Goal: Task Accomplishment & Management: Complete application form

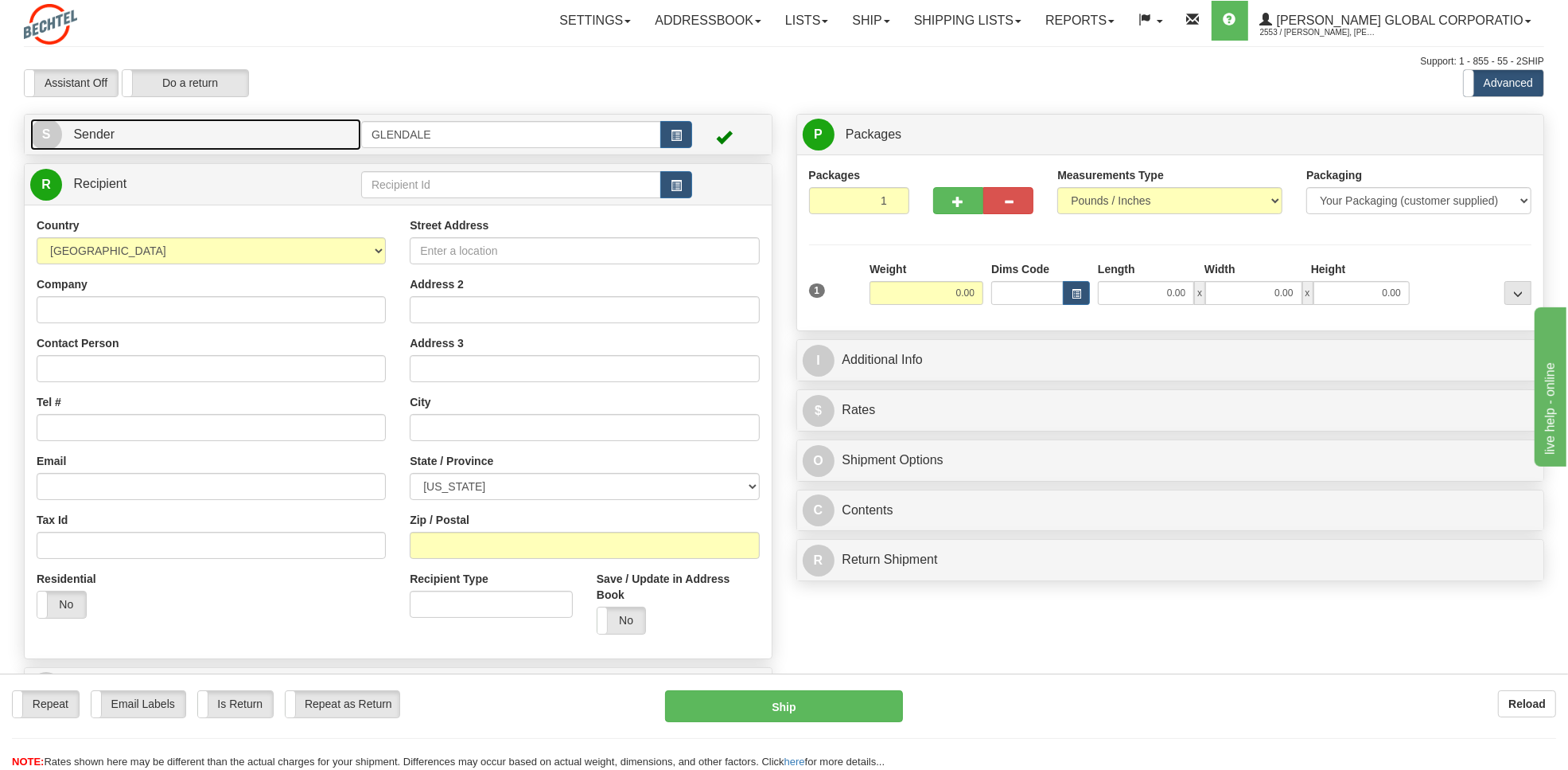
click at [117, 130] on link "S Sender" at bounding box center [195, 135] width 331 height 33
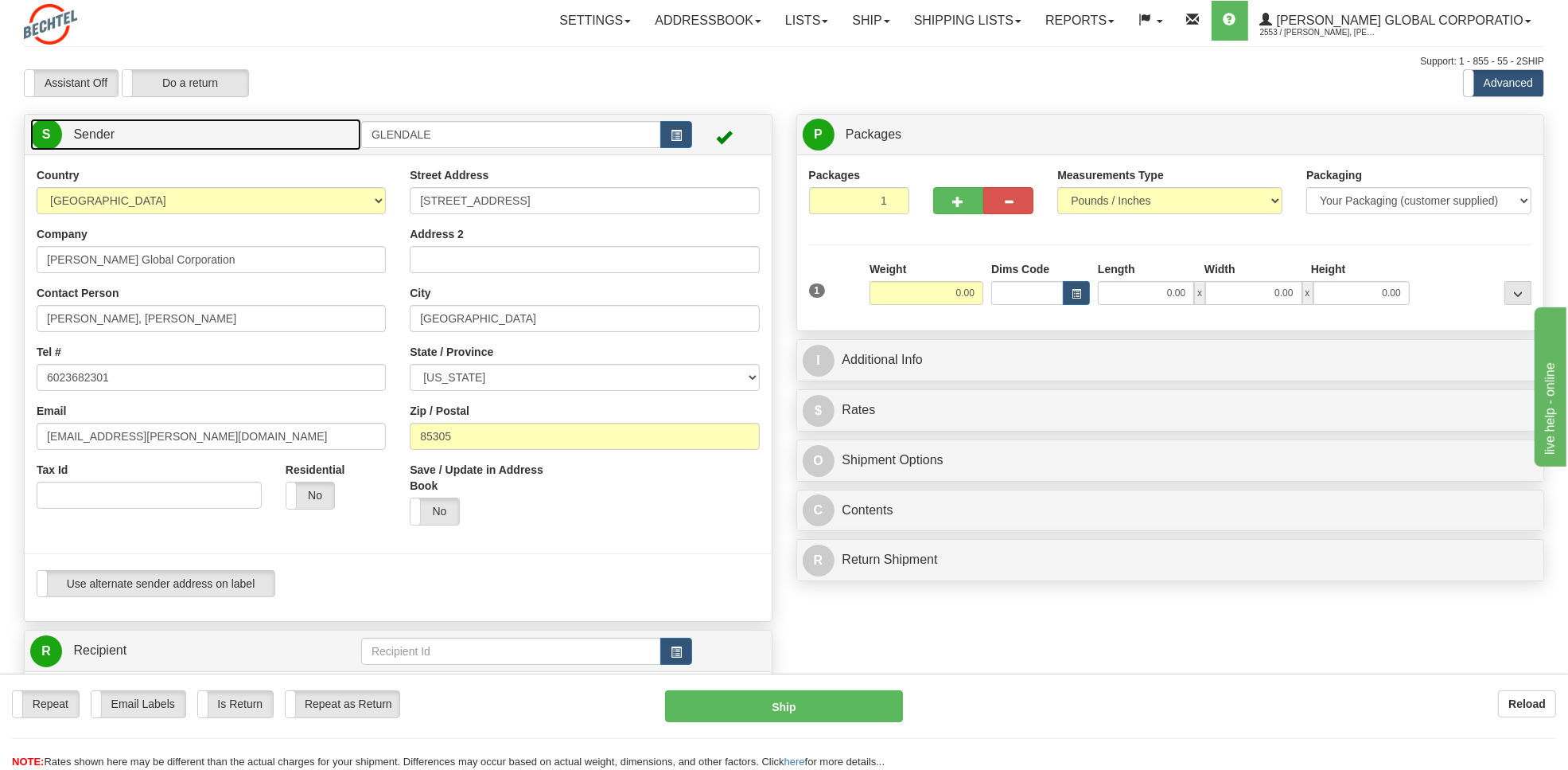
click at [105, 130] on span "Sender" at bounding box center [94, 134] width 41 height 14
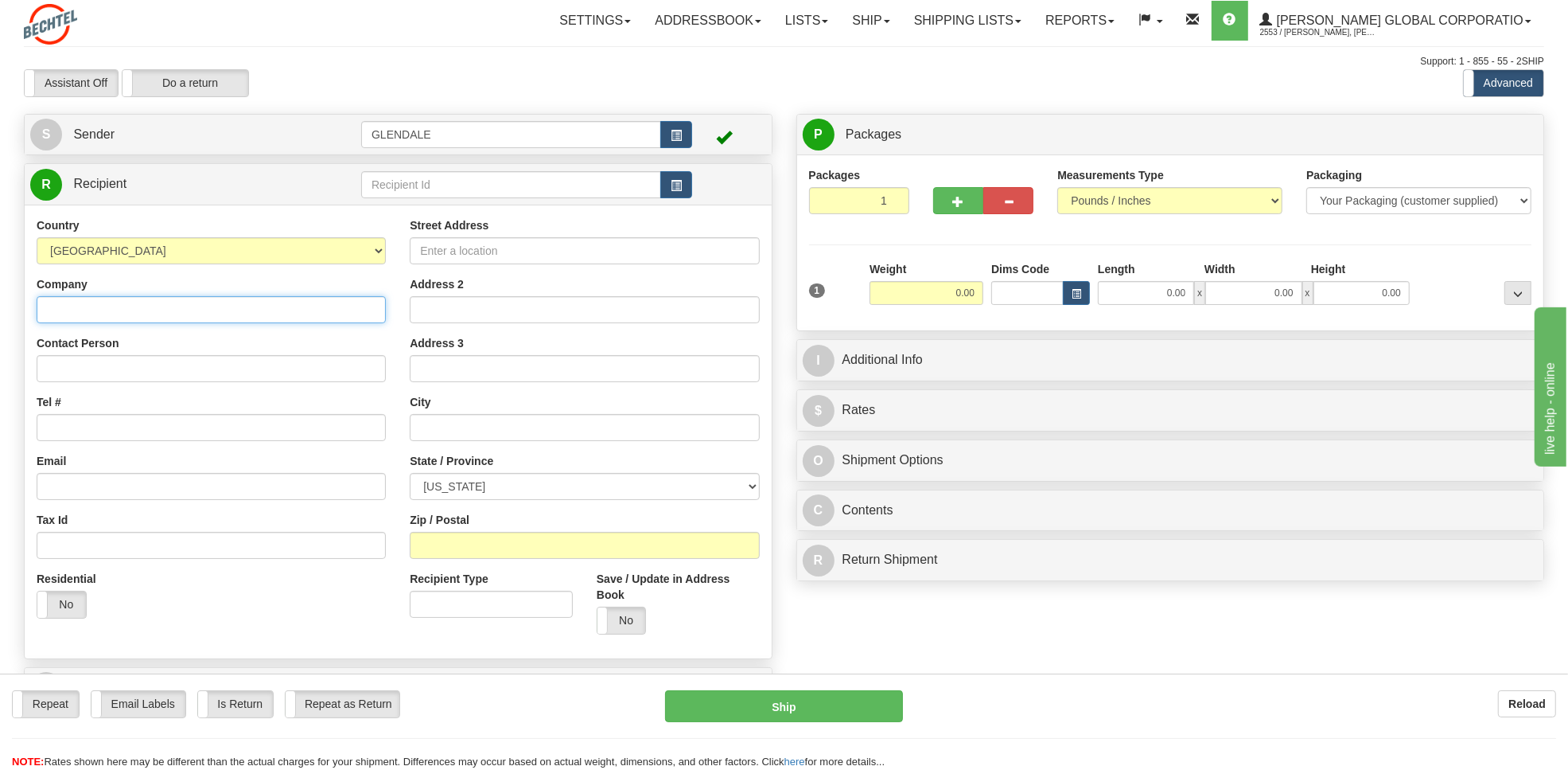
click at [148, 312] on input "Company" at bounding box center [211, 309] width 349 height 27
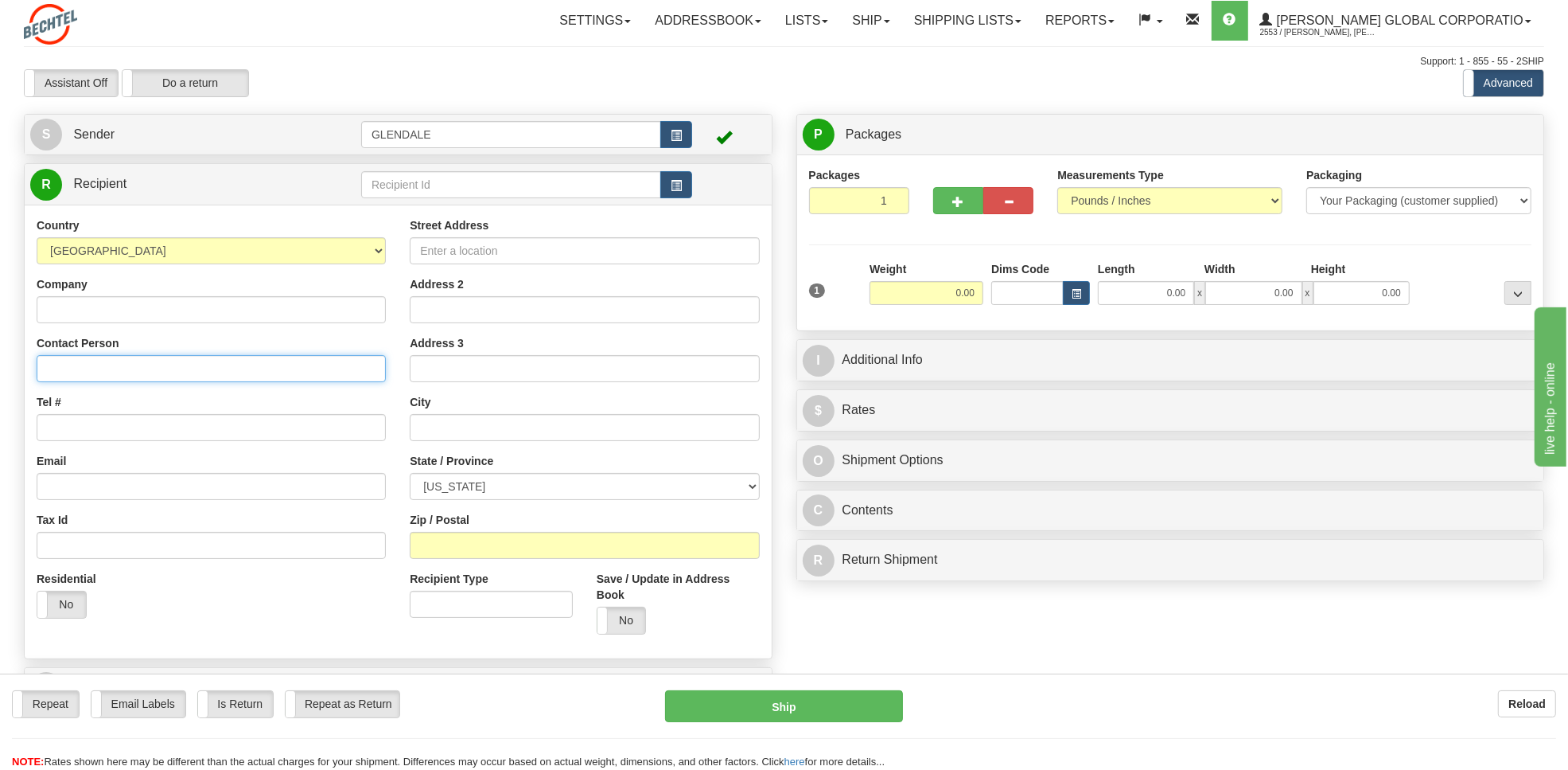
click at [68, 374] on input "Contact Person" at bounding box center [211, 368] width 349 height 27
paste input "[PERSON_NAME] - MS 32"
type input "[PERSON_NAME] - MS 32"
click at [82, 312] on input "Company" at bounding box center [211, 309] width 349 height 27
paste input "[PERSON_NAME] Energy Inc."
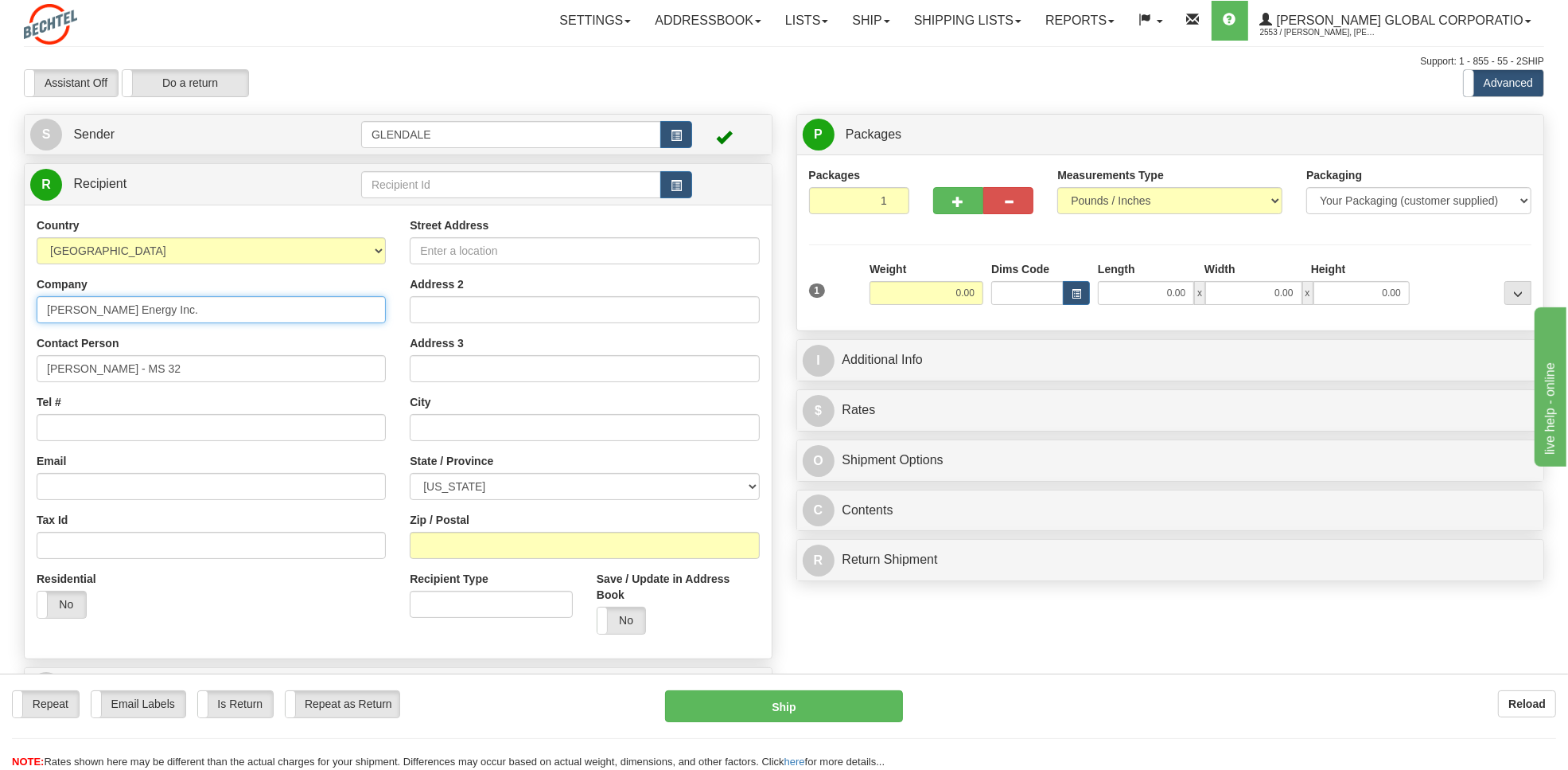
type input "[PERSON_NAME] Energy Inc."
click at [65, 430] on input "Tel #" at bounding box center [211, 427] width 349 height 27
paste input "7132352369"
click at [66, 435] on input "7132352369" at bounding box center [211, 427] width 349 height 27
drag, startPoint x: 88, startPoint y: 430, endPoint x: 543, endPoint y: 407, distance: 455.6
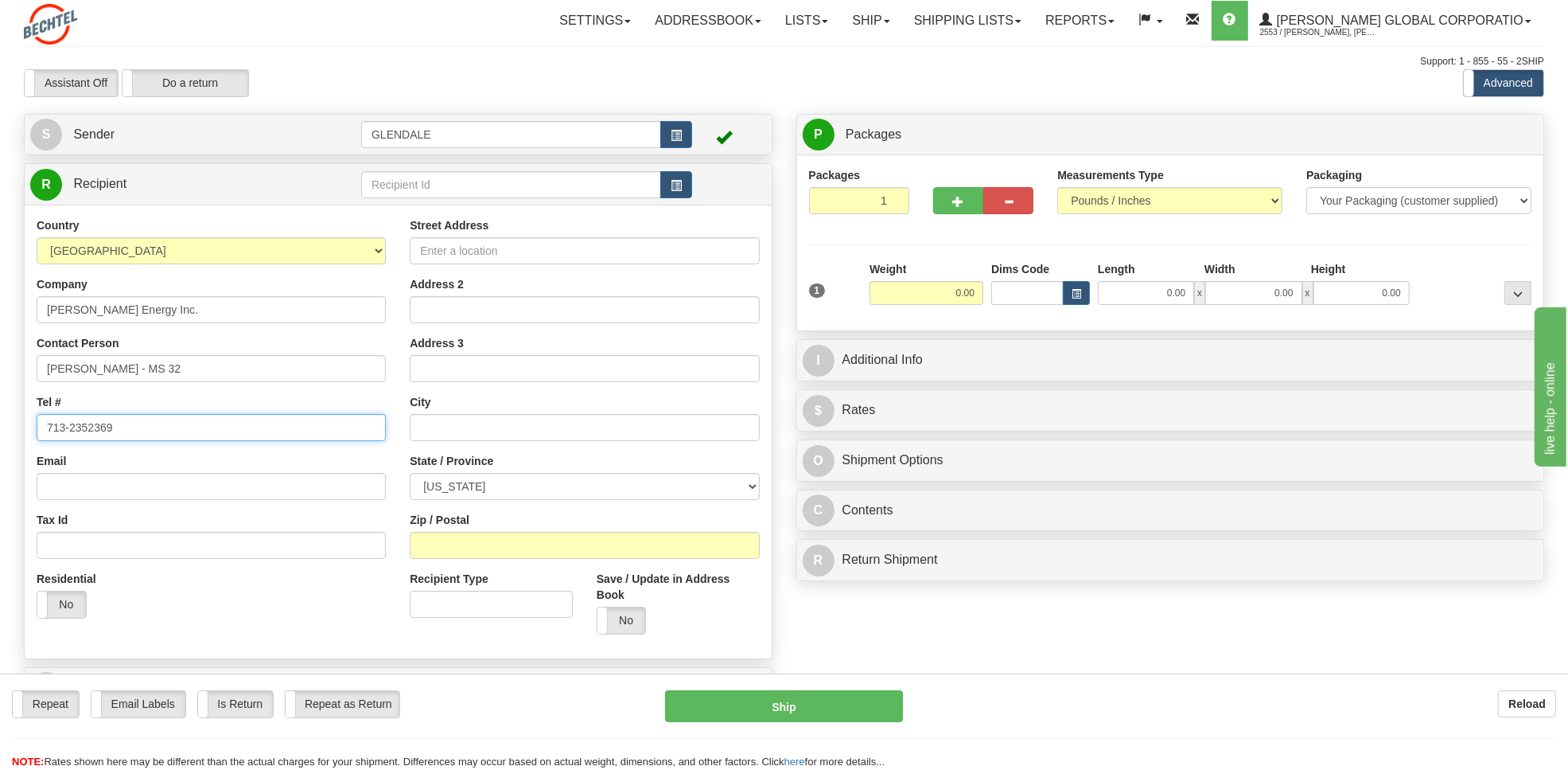
click at [96, 430] on input "713-2352369" at bounding box center [211, 427] width 349 height 27
drag, startPoint x: 141, startPoint y: 427, endPoint x: -4, endPoint y: 430, distance: 145.0
click at [0, 430] on html "Training Course Close Toggle navigation Settings Shipping Preferences New Sende…" at bounding box center [784, 385] width 1568 height 770
paste input "2352"
click at [65, 435] on input "7132352369" at bounding box center [211, 427] width 349 height 27
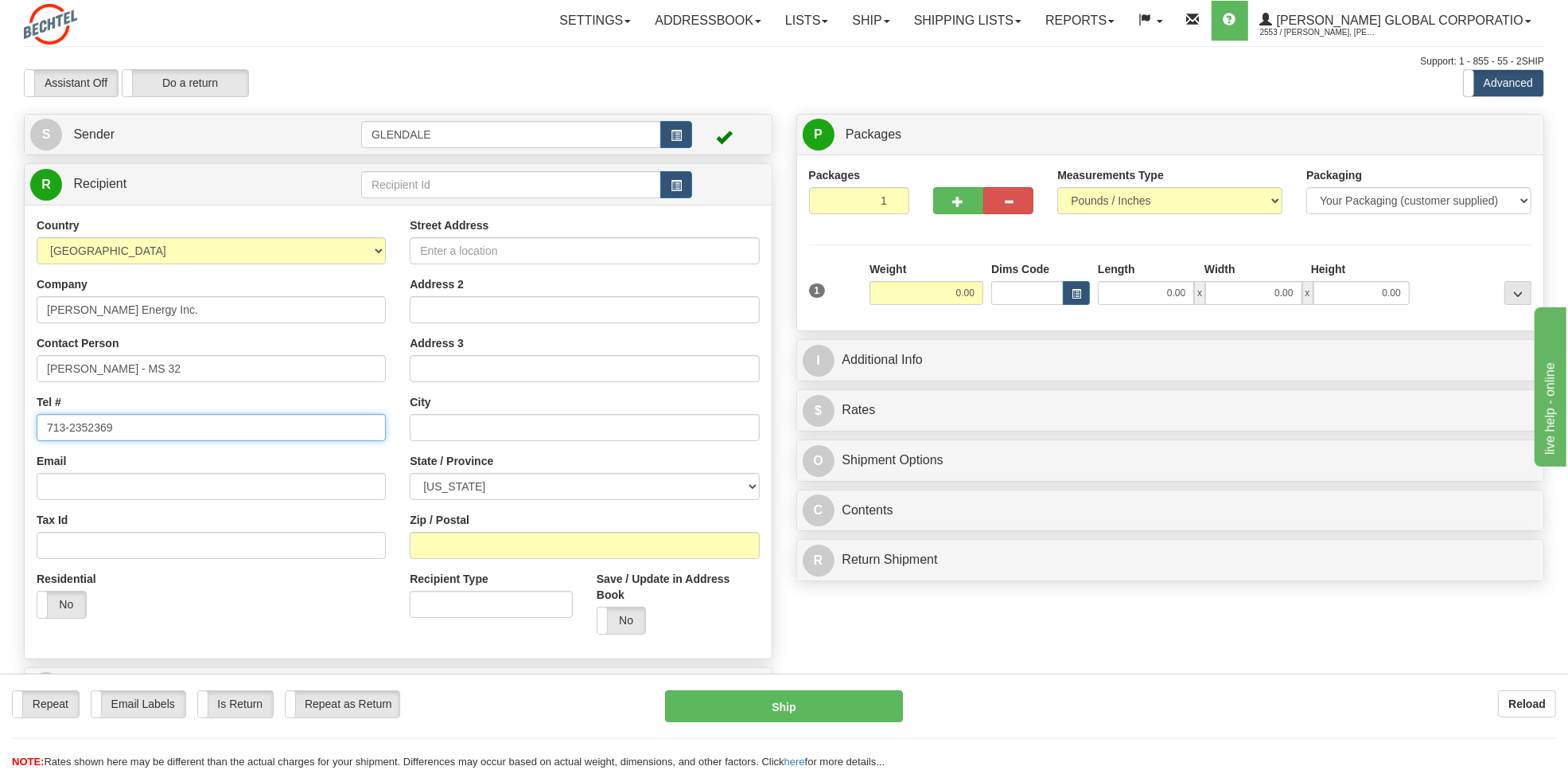
click at [84, 427] on input "713-2352369" at bounding box center [211, 427] width 349 height 27
type input "[PHONE_NUMBER]"
click at [502, 249] on input "Street Address" at bounding box center [584, 251] width 349 height 27
paste input "[STREET_ADDRESS]"
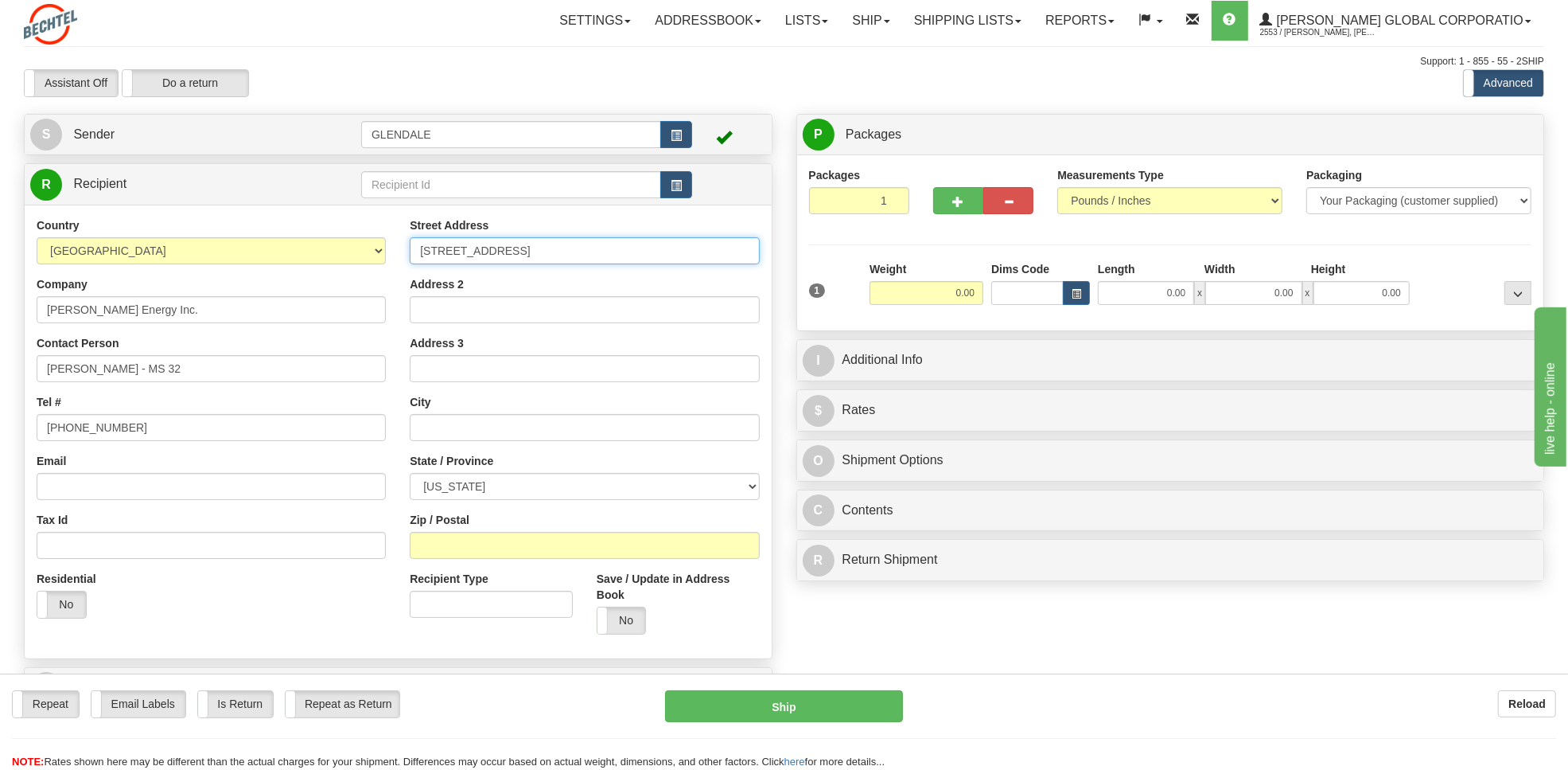
type input "[STREET_ADDRESS]"
click at [456, 428] on input "text" at bounding box center [584, 427] width 349 height 27
paste input "[GEOGRAPHIC_DATA]"
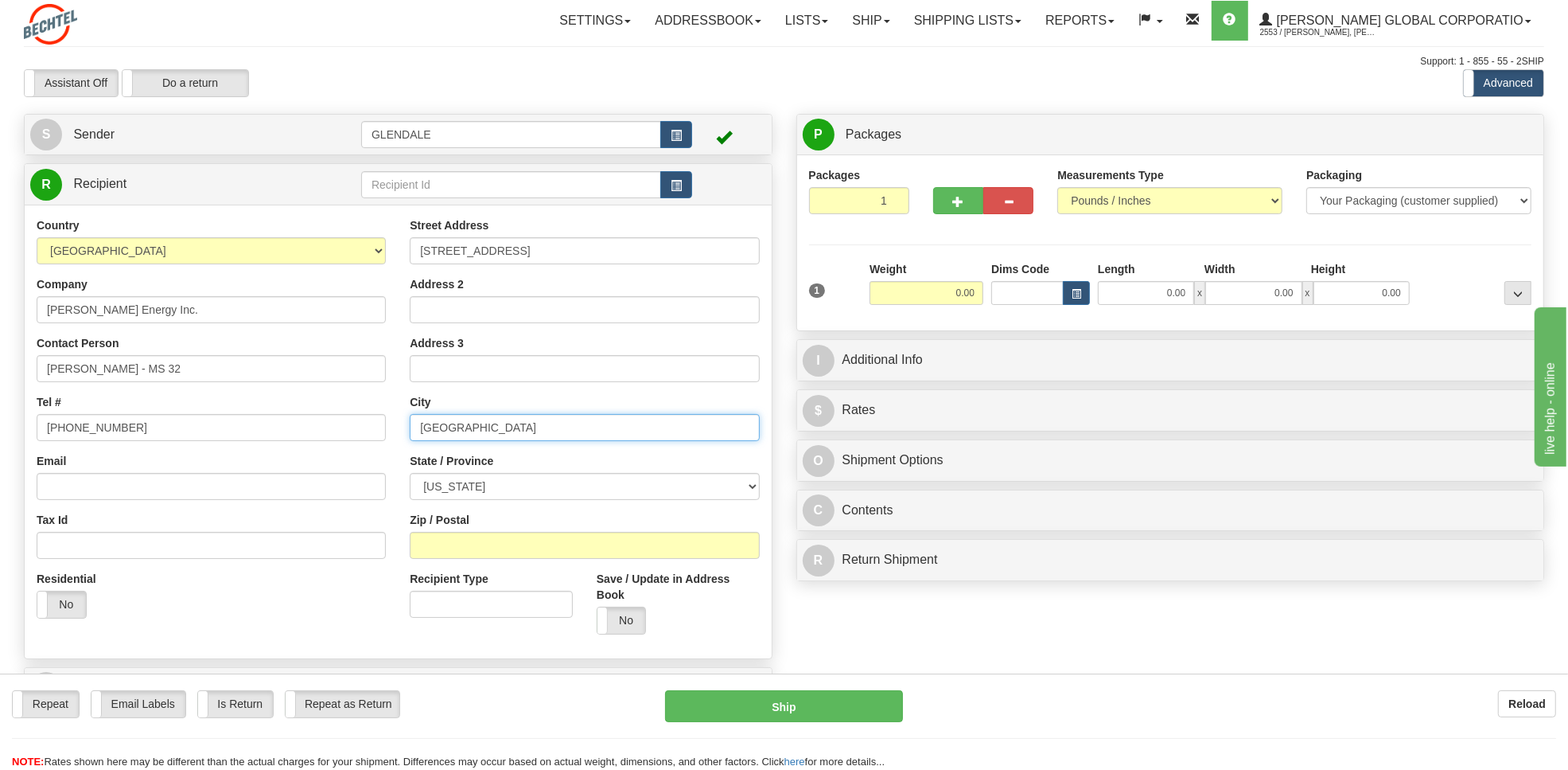
type input "[GEOGRAPHIC_DATA]"
click at [638, 490] on select "[US_STATE] [US_STATE] [US_STATE] [US_STATE] Armed Forces America Armed Forces E…" at bounding box center [584, 486] width 349 height 27
select select "[GEOGRAPHIC_DATA]"
click at [410, 473] on select "[US_STATE] [US_STATE] [US_STATE] [US_STATE] Armed Forces America Armed Forces E…" at bounding box center [584, 486] width 349 height 27
click at [501, 551] on input "Zip / Postal" at bounding box center [584, 545] width 349 height 27
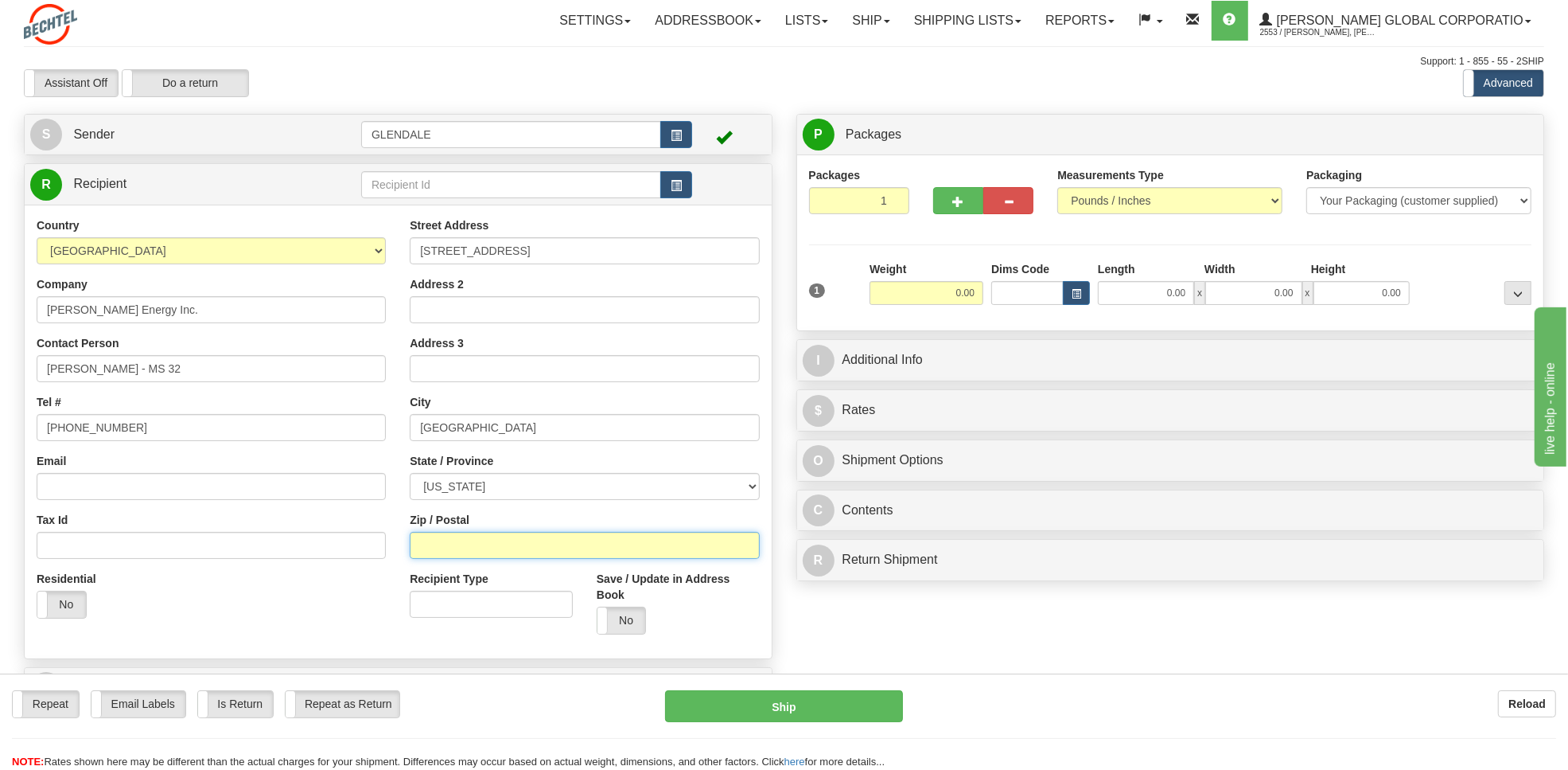
paste input "77042"
type input "77042"
click at [1524, 204] on select "Your Packaging (customer supplied) Envelope (carrier supplied) Pack (carrier su…" at bounding box center [1419, 201] width 225 height 27
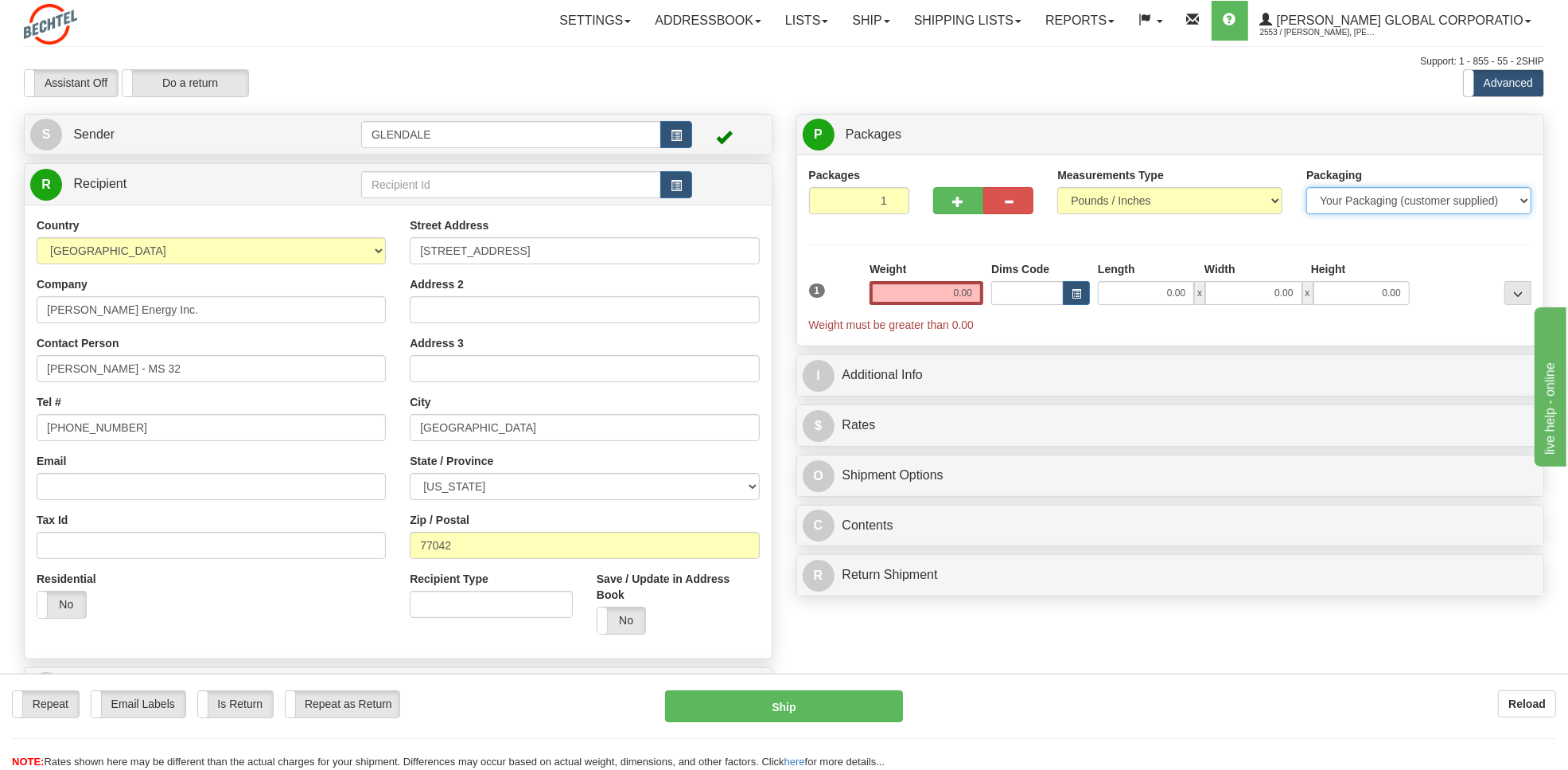
select select "2"
click at [1307, 188] on select "Your Packaging (customer supplied) Envelope (carrier supplied) Pack (carrier su…" at bounding box center [1419, 201] width 225 height 27
click at [955, 294] on input "0.00" at bounding box center [926, 293] width 114 height 24
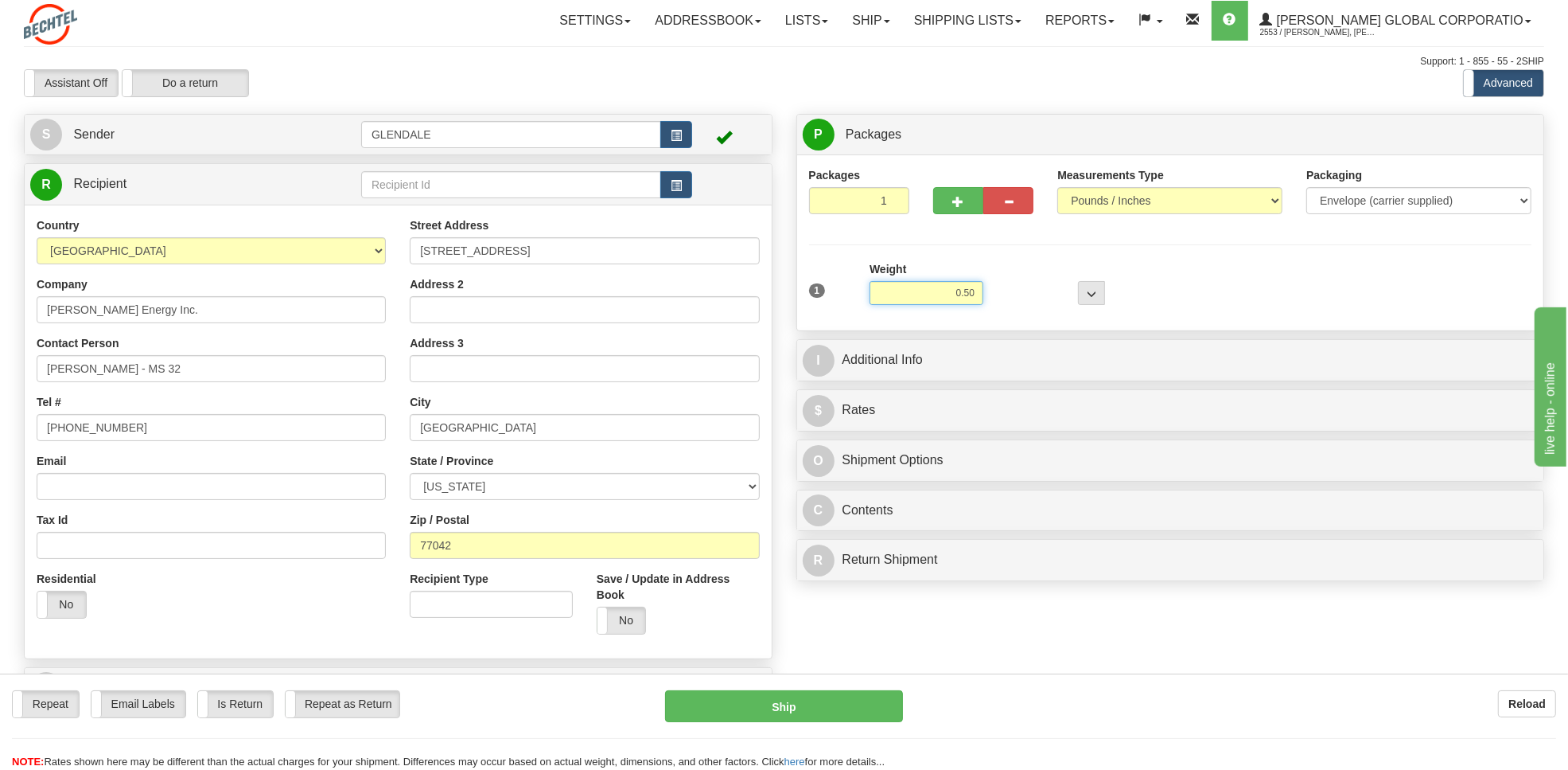
type input "0.50"
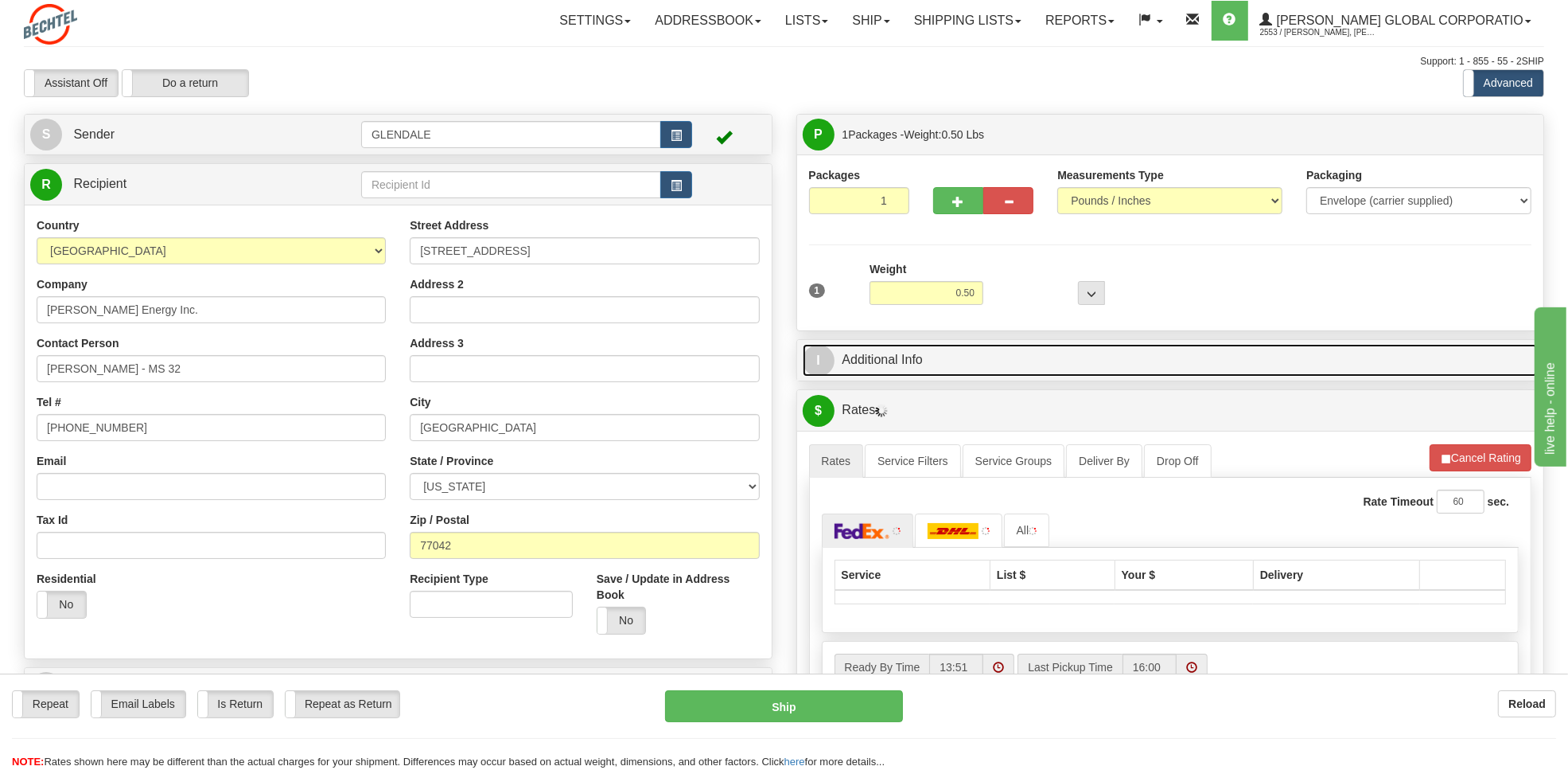
click at [908, 363] on link "I Additional Info" at bounding box center [1170, 359] width 736 height 33
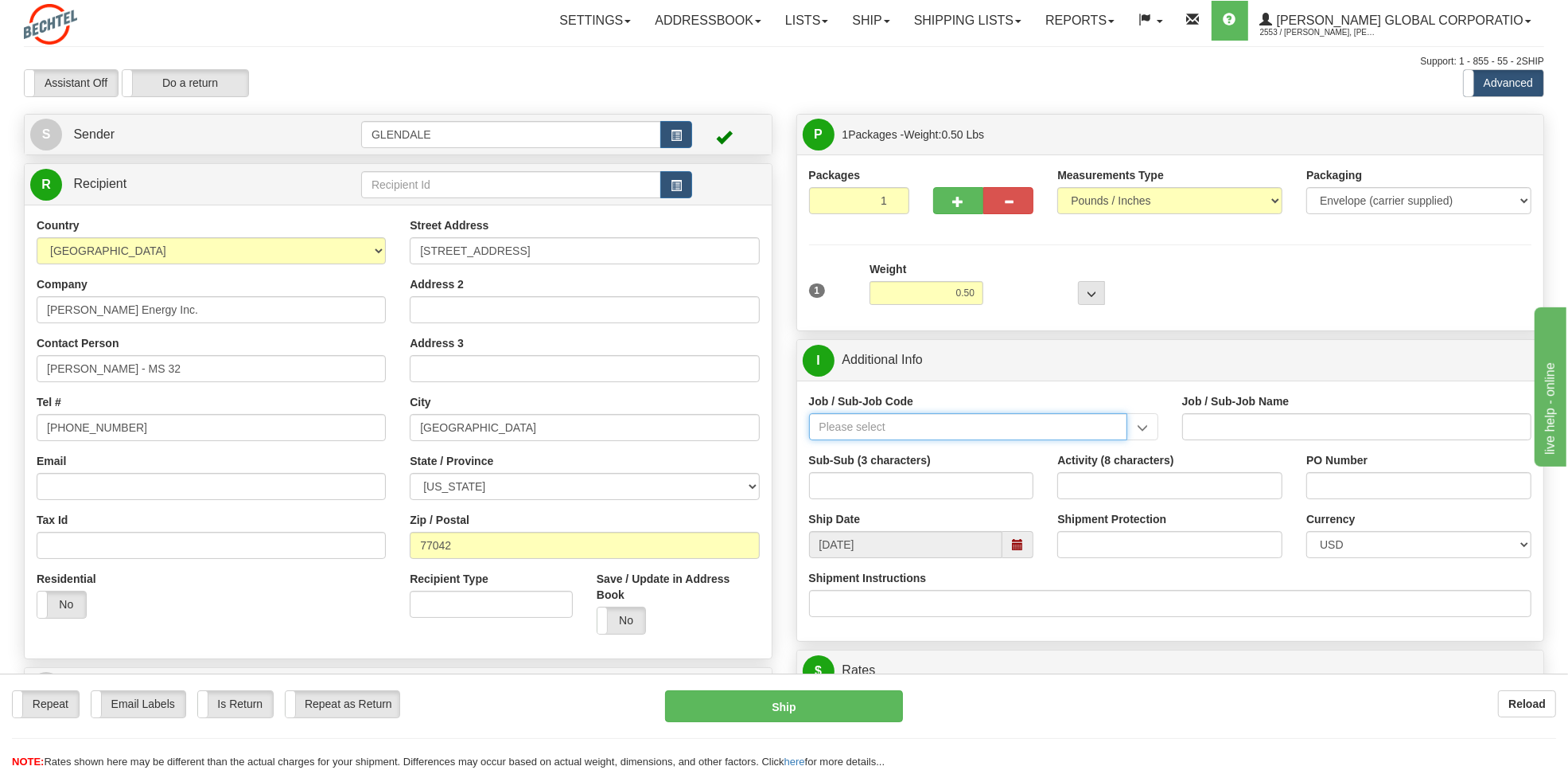
click at [911, 426] on input "Job / Sub-Job Code" at bounding box center [967, 426] width 318 height 27
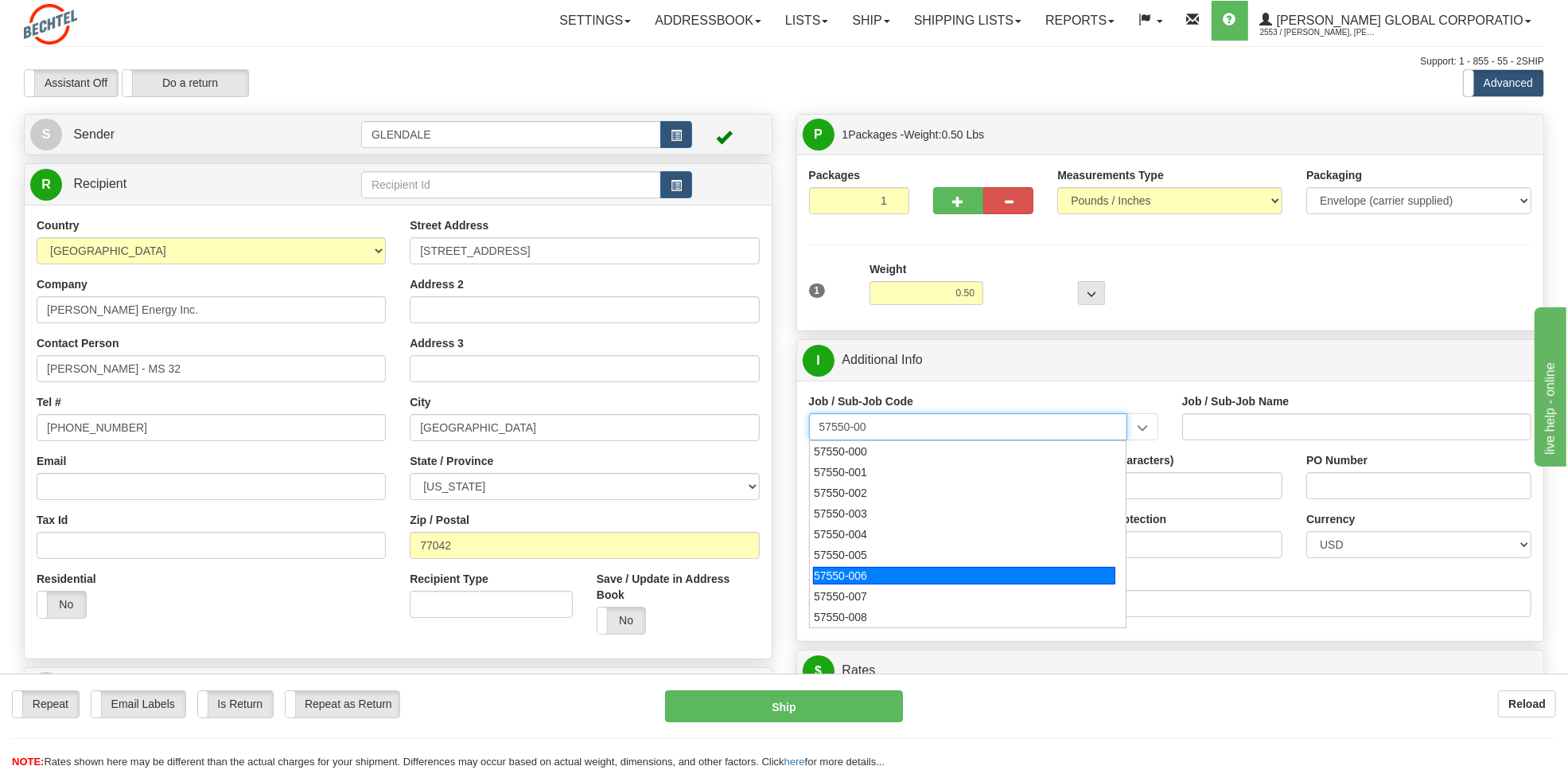
click at [863, 578] on div "57550-006" at bounding box center [963, 576] width 302 height 18
type input "57550-006"
type input "GBU BD BASIC - BD BASIC - MARKETING"
type input "57550-006"
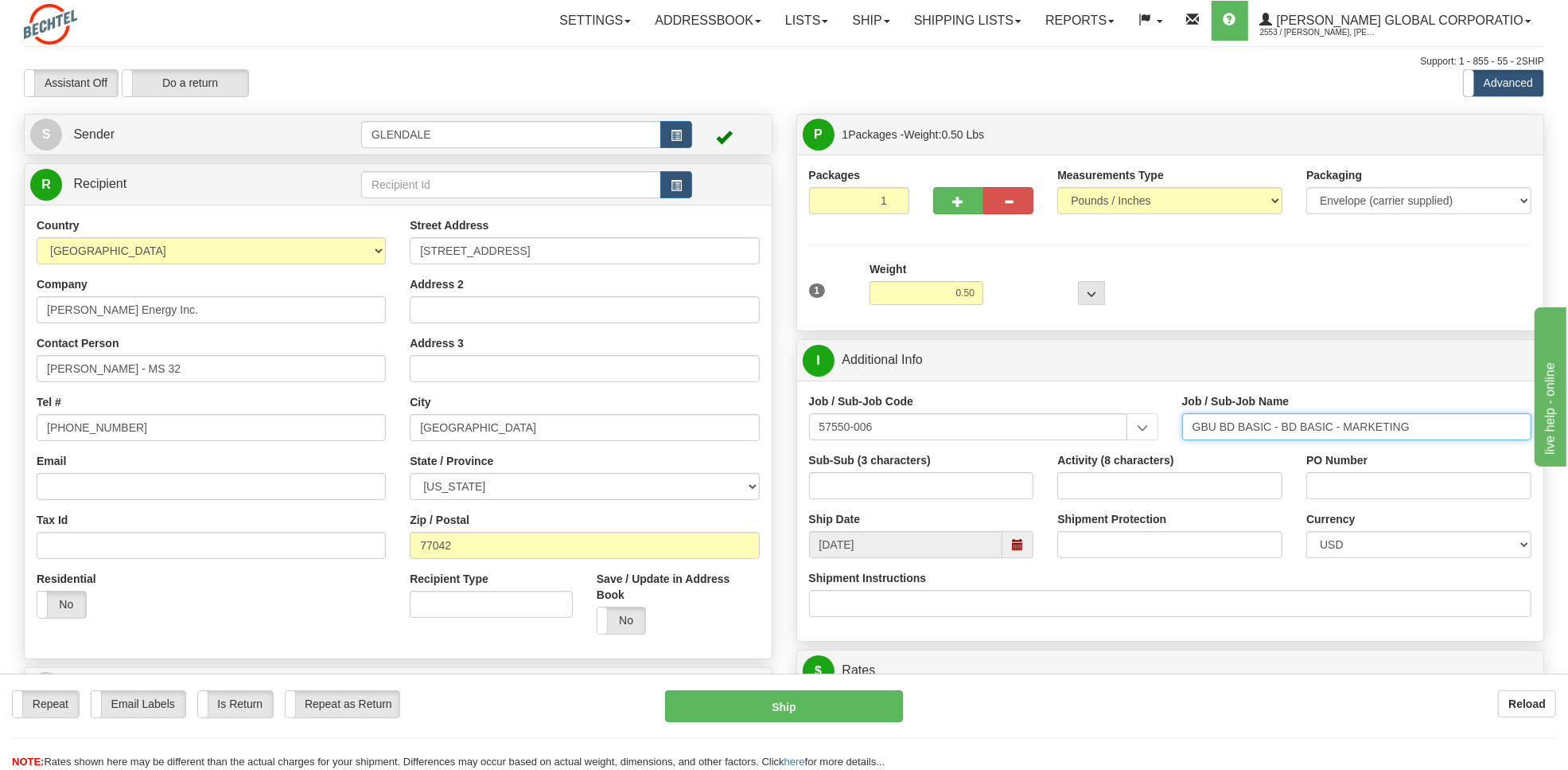
drag, startPoint x: 1194, startPoint y: 427, endPoint x: 1416, endPoint y: 434, distance: 222.1
click at [1416, 434] on input "GBU BD BASIC - BD BASIC - MARKETING" at bounding box center [1357, 426] width 349 height 27
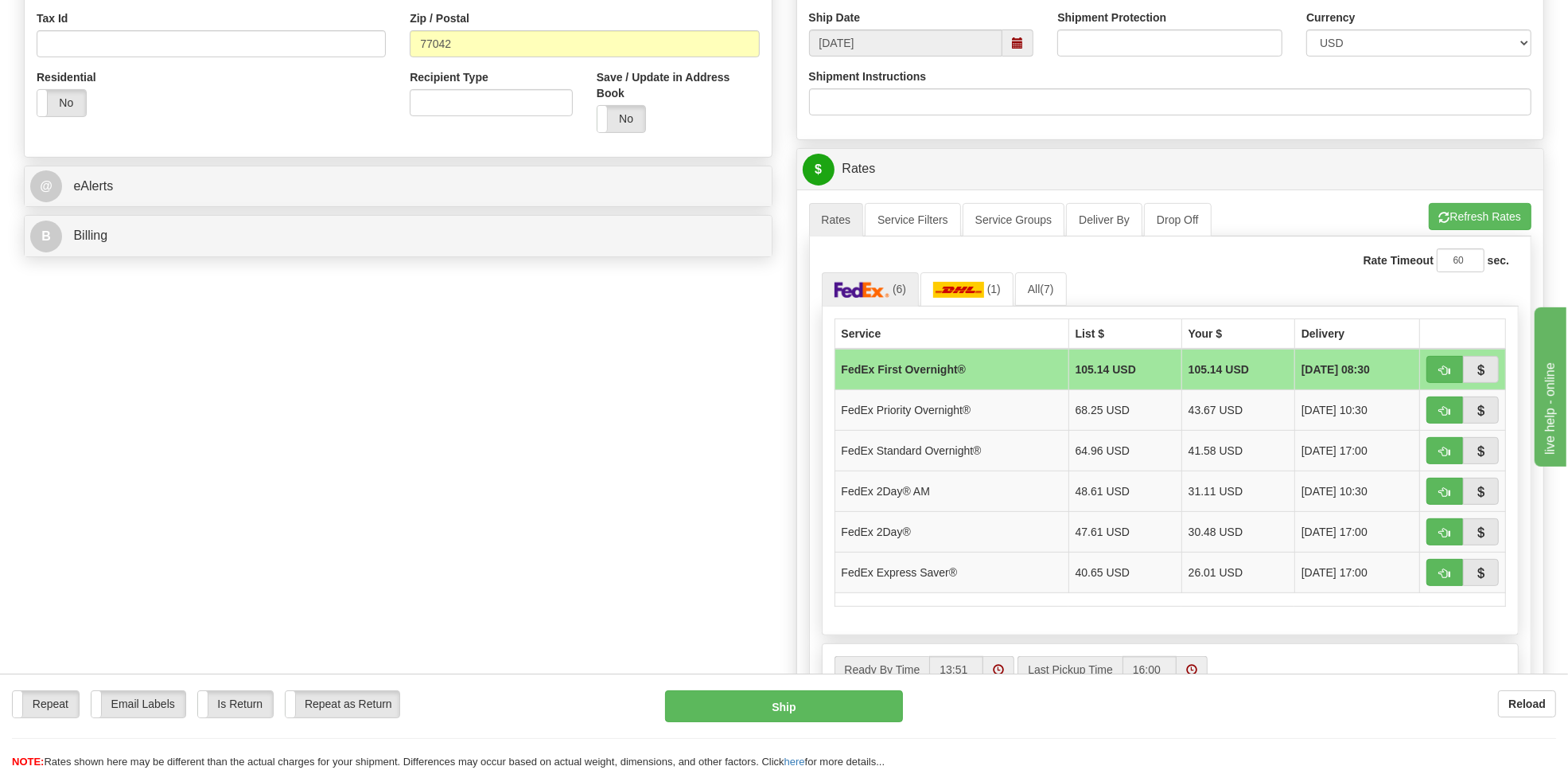
scroll to position [544, 0]
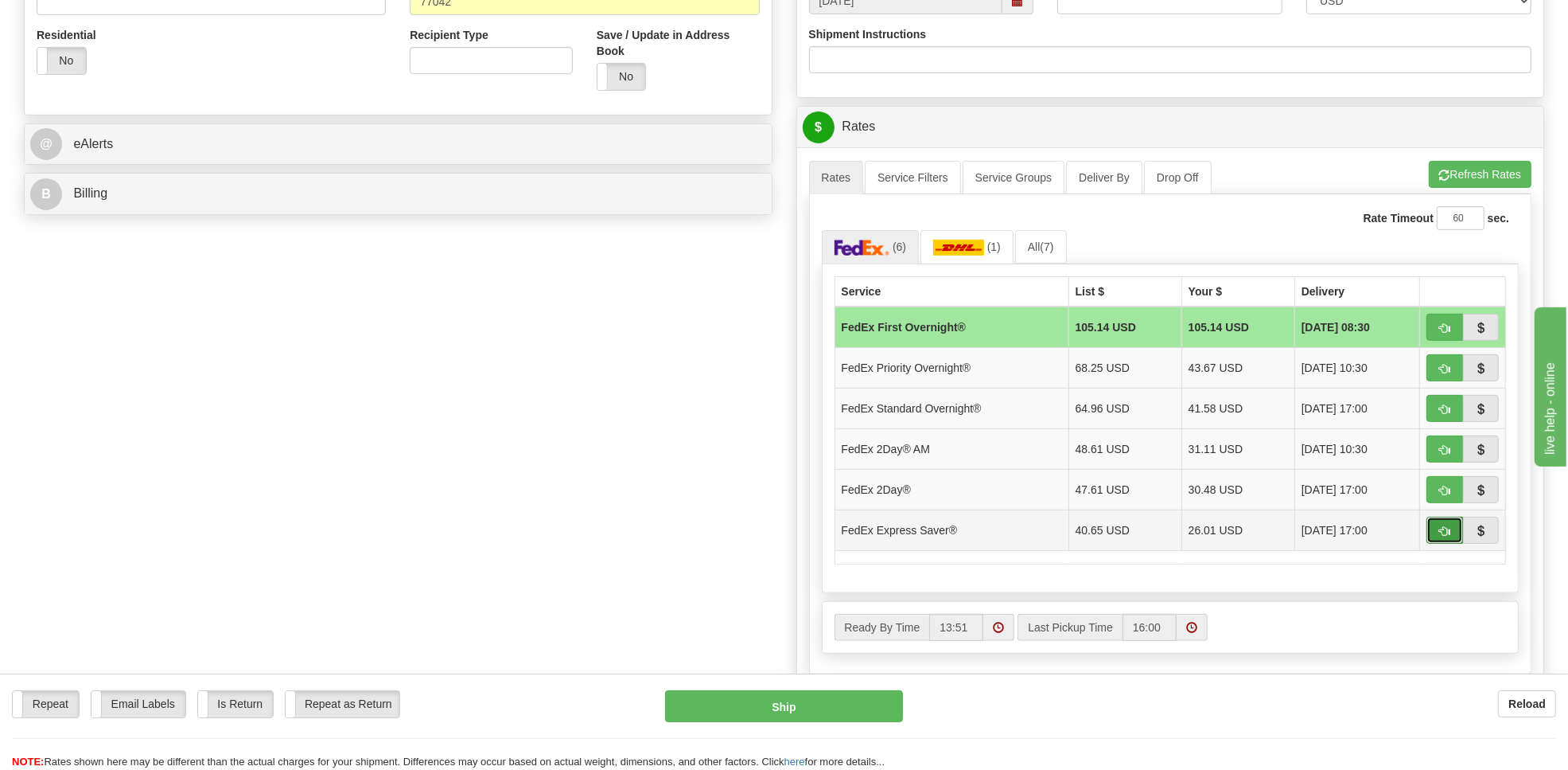
click at [1441, 536] on span "button" at bounding box center [1445, 531] width 11 height 10
type input "20"
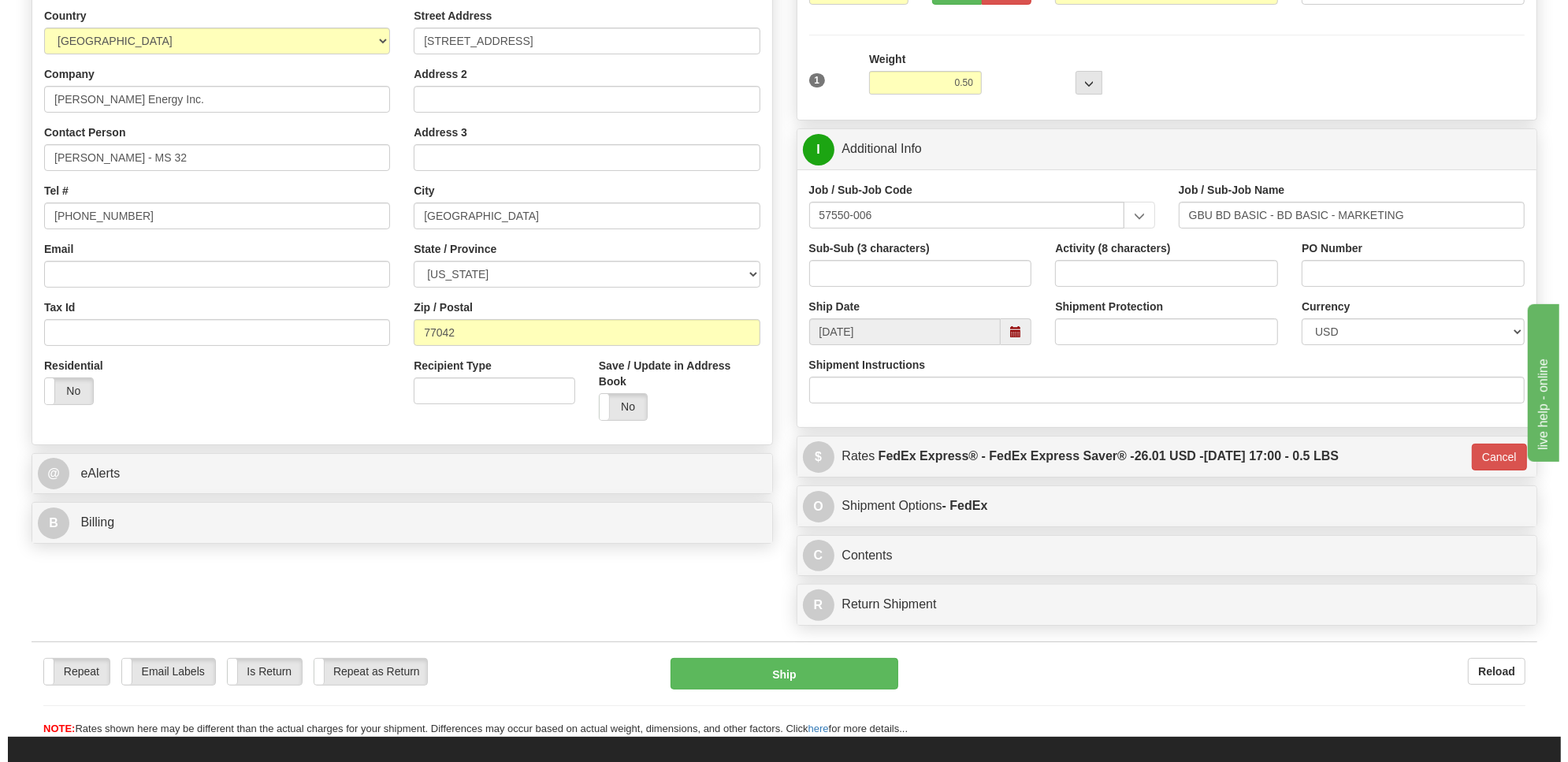
scroll to position [219, 0]
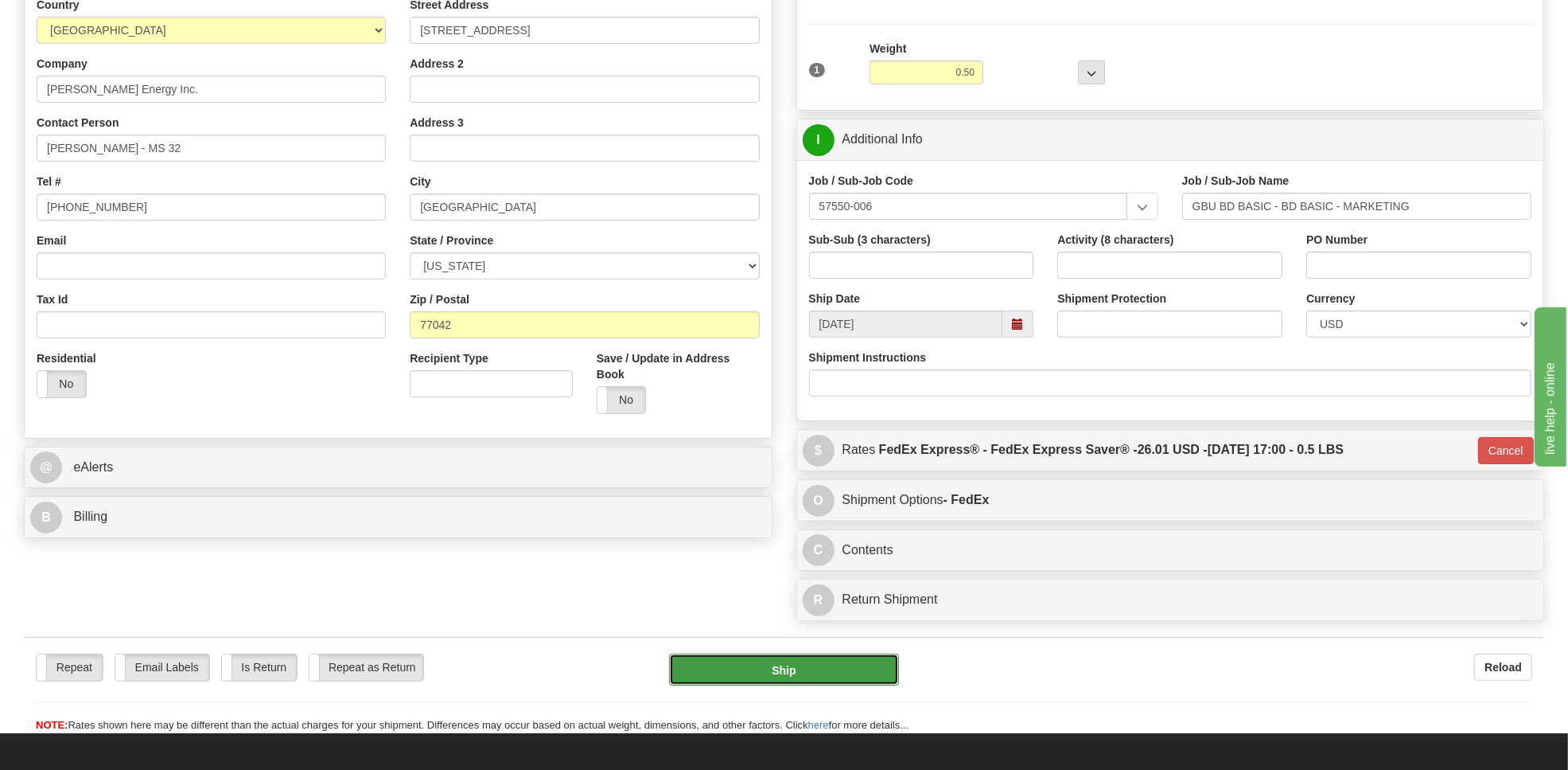
click at [781, 669] on button "Ship" at bounding box center [784, 670] width 229 height 32
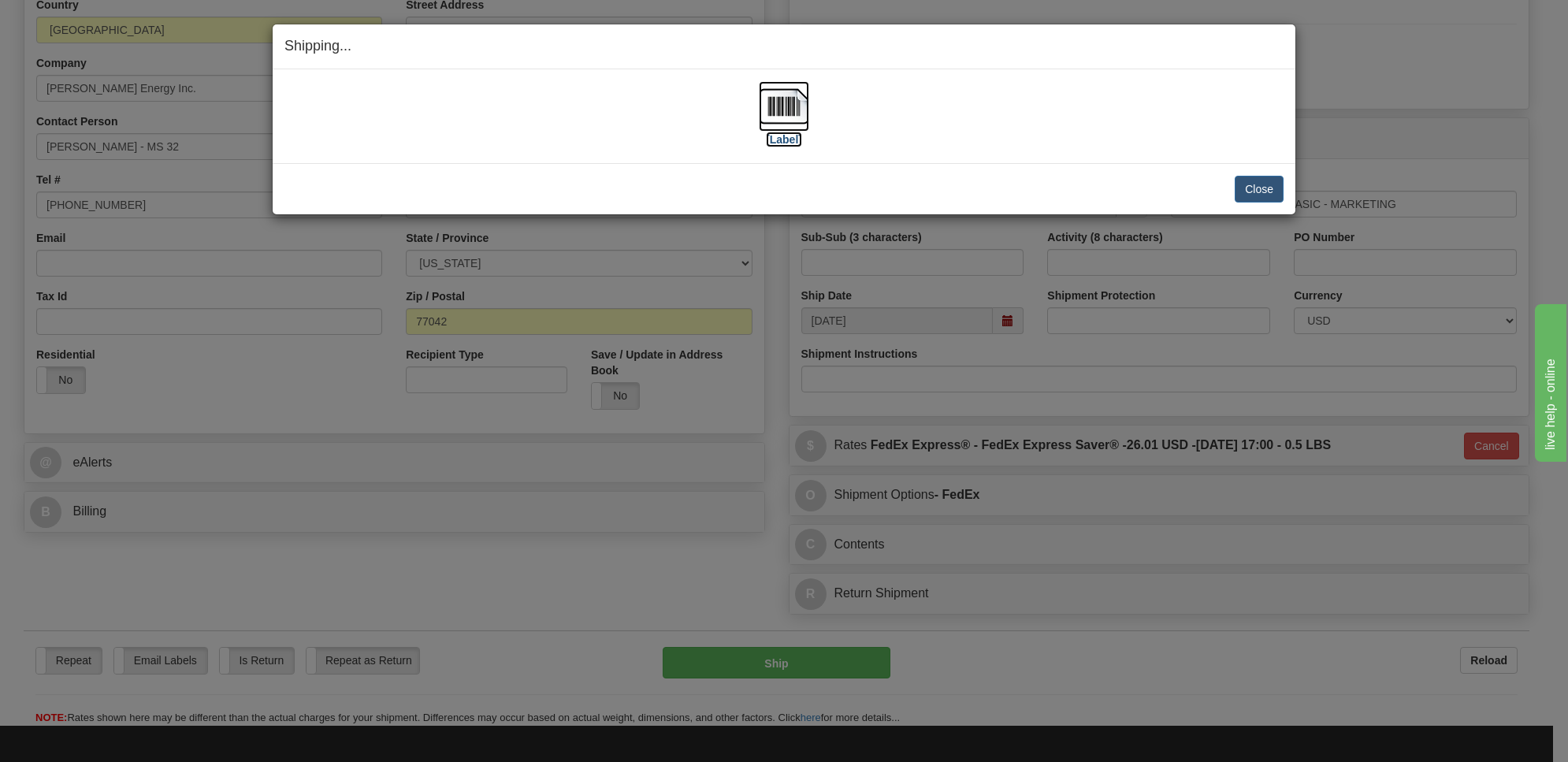
click at [782, 113] on img at bounding box center [784, 106] width 51 height 50
